Goal: Task Accomplishment & Management: Manage account settings

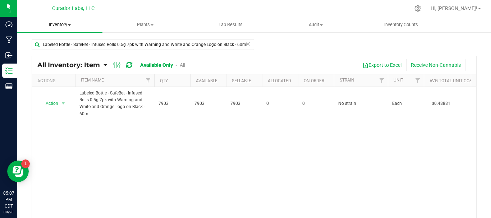
click at [60, 24] on span "Inventory" at bounding box center [59, 25] width 85 height 6
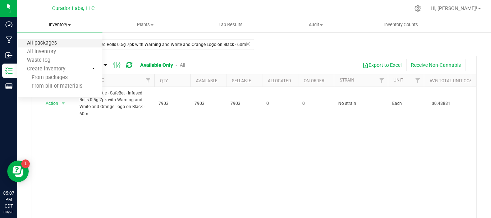
click at [54, 40] on span "All packages" at bounding box center [41, 43] width 49 height 6
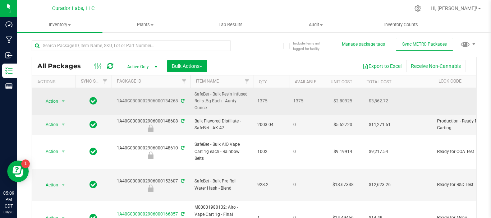
drag, startPoint x: 254, startPoint y: 94, endPoint x: 117, endPoint y: 103, distance: 138.1
click at [50, 101] on span "Action" at bounding box center [48, 101] width 19 height 10
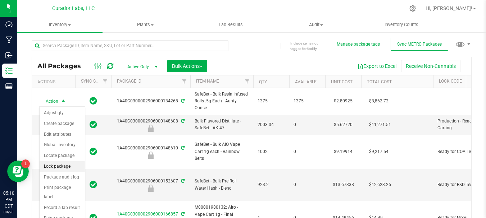
click at [65, 170] on li "Lock package" at bounding box center [62, 167] width 45 height 11
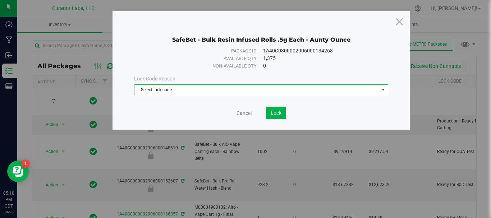
click at [185, 92] on span "Select lock code" at bounding box center [257, 90] width 245 height 10
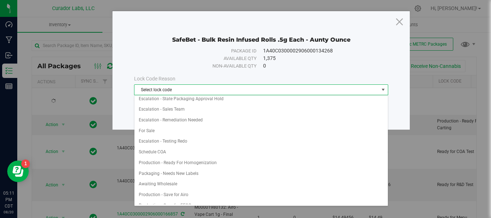
scroll to position [378, 0]
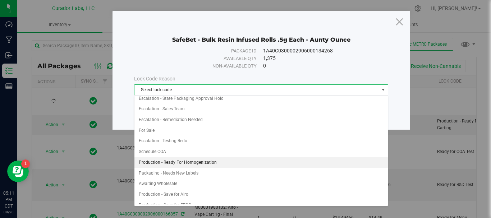
click at [196, 162] on li "Production - Ready For Homogenization" at bounding box center [262, 163] width 254 height 11
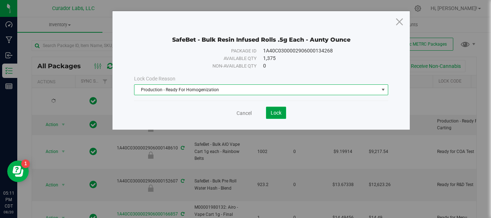
click at [278, 111] on span "Lock" at bounding box center [276, 113] width 11 height 6
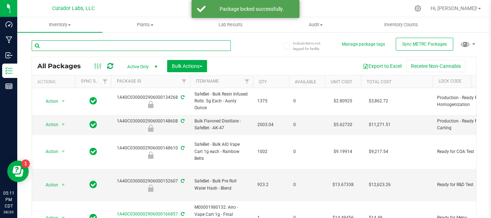
click at [152, 45] on input "text" at bounding box center [131, 45] width 199 height 11
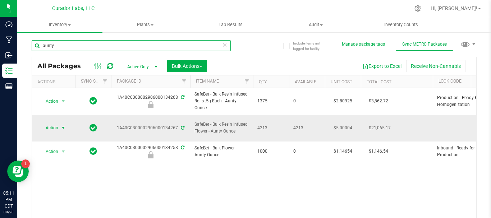
type input "aunty"
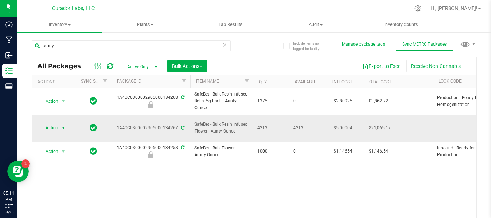
click at [51, 124] on span "Action" at bounding box center [48, 128] width 19 height 10
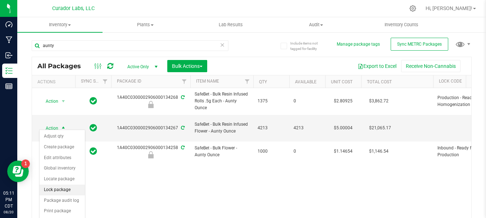
click at [61, 187] on li "Lock package" at bounding box center [62, 190] width 45 height 11
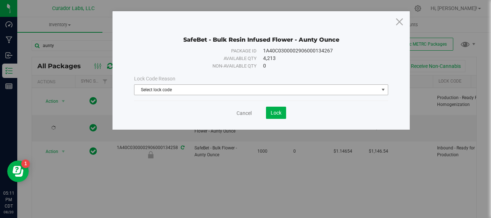
click at [164, 90] on span "Select lock code" at bounding box center [257, 90] width 245 height 10
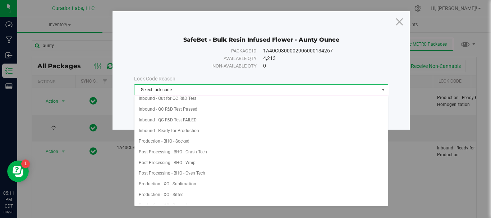
scroll to position [72, 0]
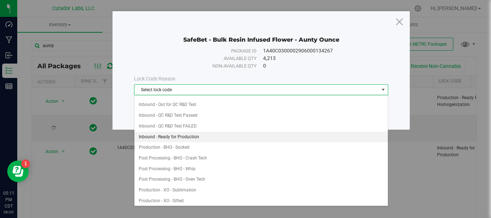
click at [201, 135] on li "Inbound - Ready for Production" at bounding box center [262, 137] width 254 height 11
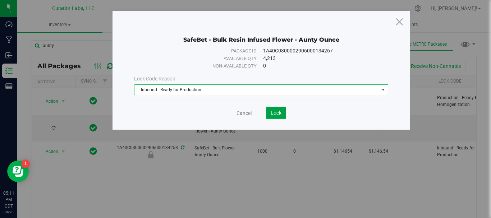
click at [276, 116] on button "Lock" at bounding box center [276, 113] width 20 height 12
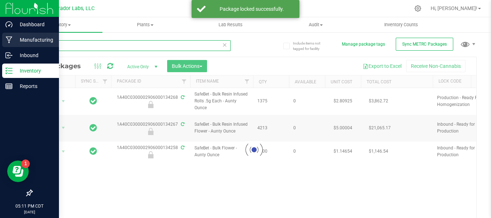
drag, startPoint x: 79, startPoint y: 42, endPoint x: 17, endPoint y: 36, distance: 63.2
click at [17, 36] on div "Dashboard Manufacturing Inbound Inventory Reports 05:11 PM CDT [DATE] 08/20 Cur…" at bounding box center [245, 109] width 491 height 218
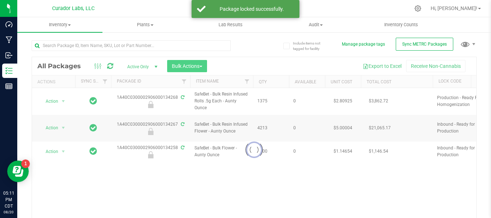
click at [187, 66] on div at bounding box center [254, 150] width 445 height 186
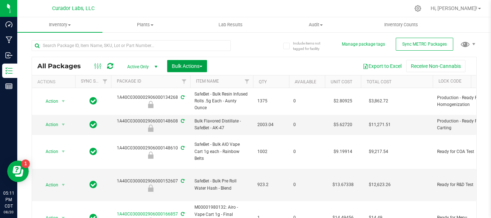
click at [188, 69] on span "Bulk Actions" at bounding box center [187, 66] width 31 height 6
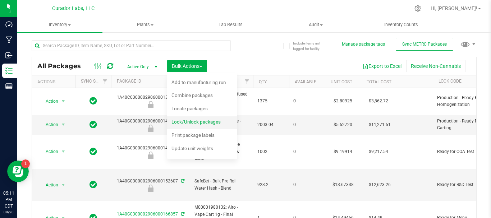
click at [197, 122] on span "Lock/Unlock packages" at bounding box center [196, 122] width 49 height 6
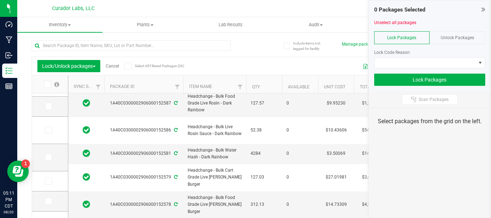
scroll to position [252, 0]
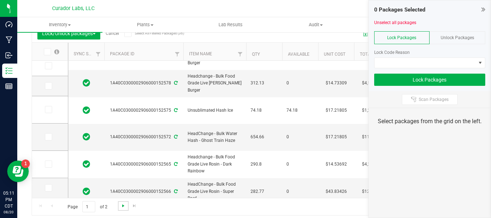
click at [122, 206] on span "Go to the next page" at bounding box center [123, 206] width 6 height 6
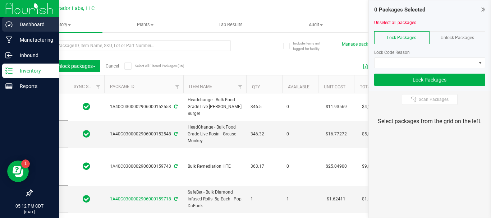
click at [16, 27] on p "Dashboard" at bounding box center [34, 24] width 43 height 9
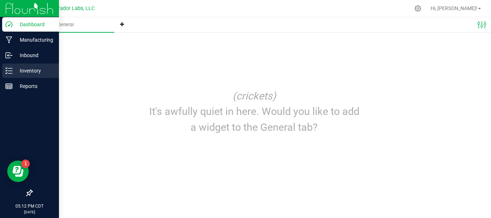
click at [24, 71] on p "Inventory" at bounding box center [34, 71] width 43 height 9
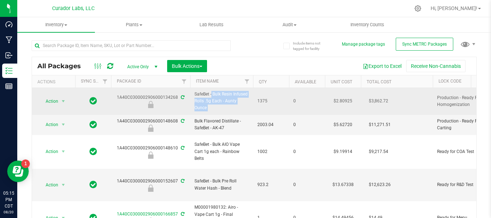
drag, startPoint x: 270, startPoint y: 97, endPoint x: 195, endPoint y: 92, distance: 74.6
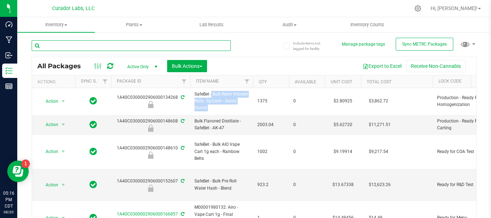
click at [145, 48] on input "text" at bounding box center [131, 45] width 199 height 11
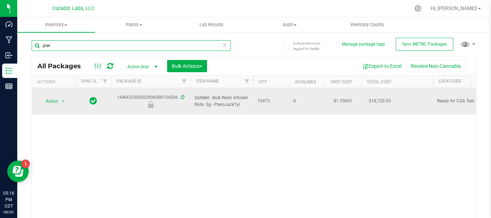
type input "pter"
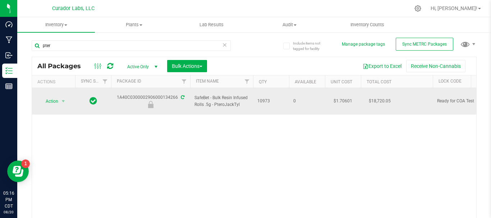
drag, startPoint x: 276, startPoint y: 97, endPoint x: 195, endPoint y: 95, distance: 81.0
drag, startPoint x: 398, startPoint y: 144, endPoint x: 370, endPoint y: 94, distance: 57.2
click at [398, 144] on div "Action Action Edit attributes Global inventory Locate package Package audit log…" at bounding box center [254, 156] width 445 height 137
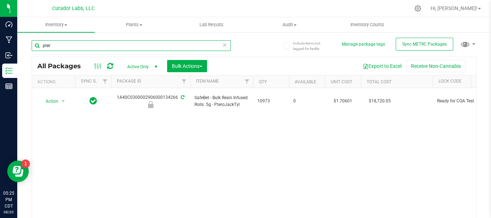
click at [225, 45] on input "pter" at bounding box center [131, 45] width 199 height 11
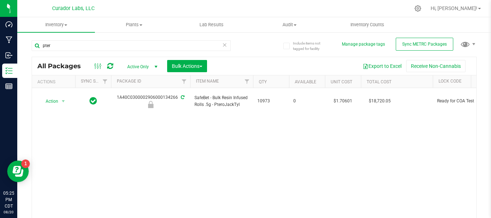
click at [222, 45] on icon at bounding box center [224, 44] width 5 height 9
